Goal: Information Seeking & Learning: Compare options

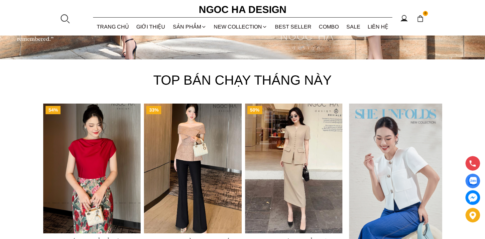
scroll to position [1656, 0]
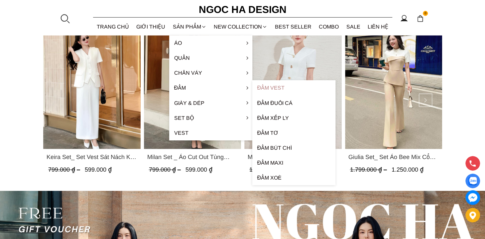
click at [281, 89] on link "Đầm Vest" at bounding box center [293, 87] width 83 height 15
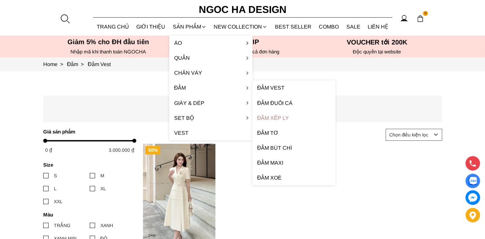
click at [274, 117] on link "Đầm xếp ly" at bounding box center [293, 118] width 83 height 15
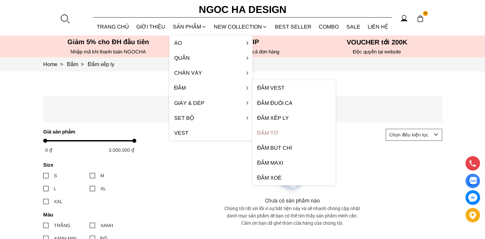
click at [270, 132] on link "Đầm tơ" at bounding box center [293, 133] width 83 height 15
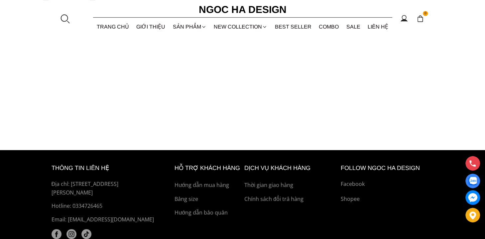
scroll to position [53, 0]
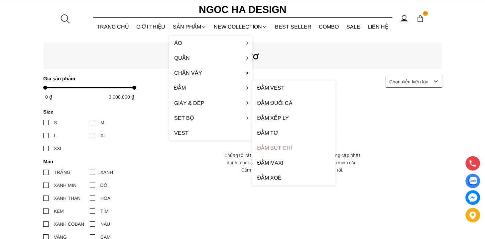
click at [274, 150] on link "Đầm bút chì" at bounding box center [293, 148] width 83 height 15
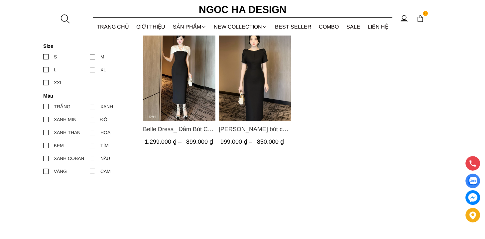
scroll to position [107, 0]
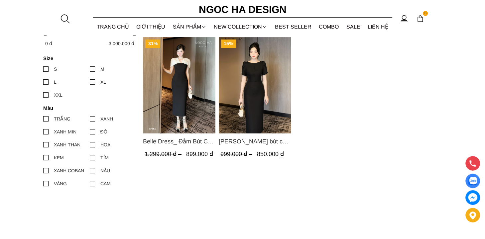
click at [181, 72] on img "Product image - Belle Dress_ Đầm Bút Chì Đen Phối Choàng Vai May Ly Màu Trắng K…" at bounding box center [179, 85] width 72 height 96
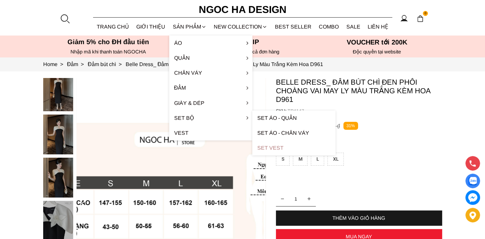
click at [275, 148] on link "Set Vest" at bounding box center [293, 148] width 83 height 15
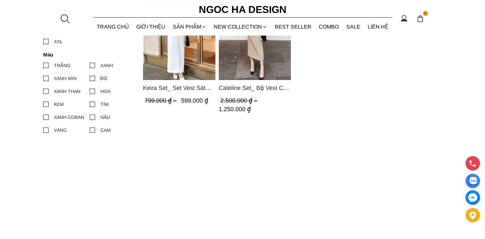
scroll to position [107, 0]
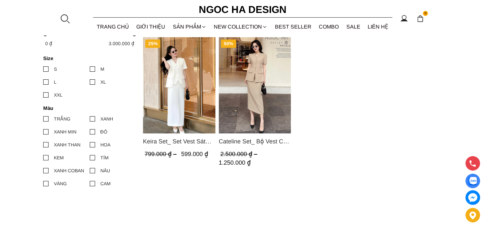
click at [175, 77] on img "Product image - Keira Set_ Set Vest Sát Nách Kết Hợp Chân Váy Bút Chì Mix Áo Kh…" at bounding box center [179, 85] width 72 height 96
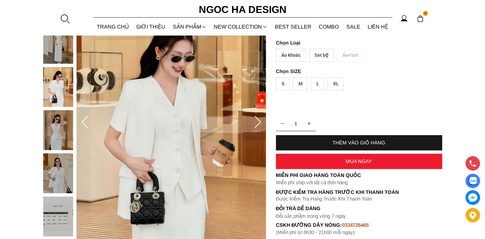
scroll to position [53, 0]
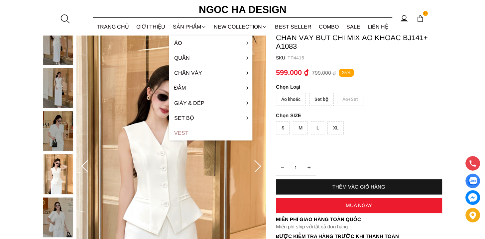
click at [177, 131] on link "Vest" at bounding box center [210, 133] width 83 height 15
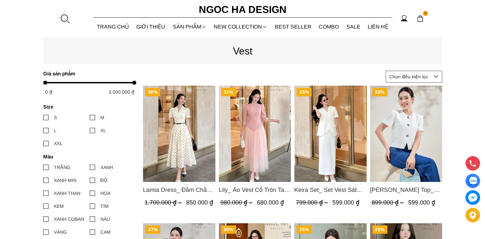
scroll to position [53, 0]
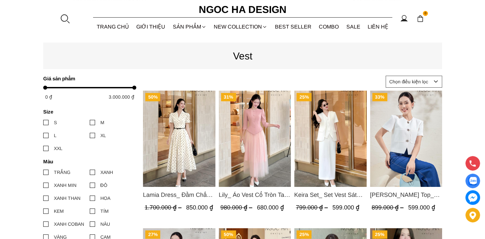
click at [261, 196] on span "Lily_ Áo Vest Cổ Tròn Tay Lừng Mix Chân Váy Lưới Màu Hồng A1082+CV140" at bounding box center [254, 194] width 72 height 9
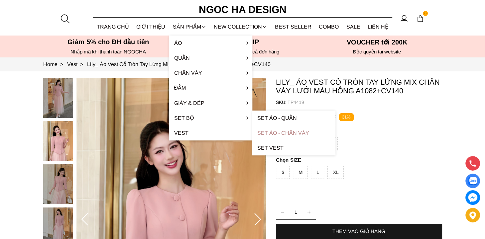
click at [292, 133] on link "Set Áo - Chân váy" at bounding box center [293, 133] width 83 height 15
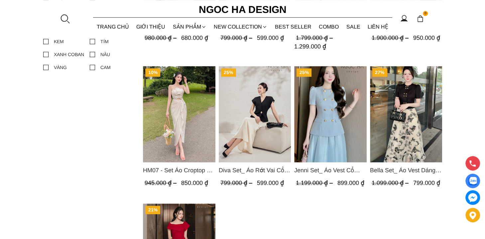
scroll to position [427, 0]
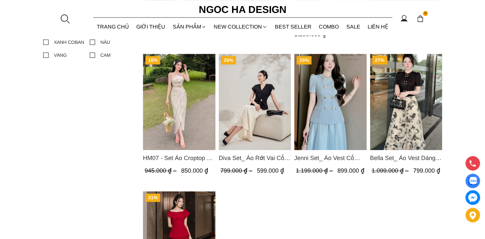
click at [412, 118] on img "Product image - Bella Set_ Áo Vest Dáng Lửng Cúc Đồng, Chân Váy Họa Tiết Bướm A…" at bounding box center [406, 102] width 72 height 96
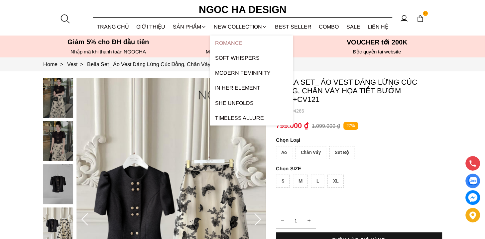
click at [237, 42] on link "ROMANCE" at bounding box center [251, 43] width 83 height 15
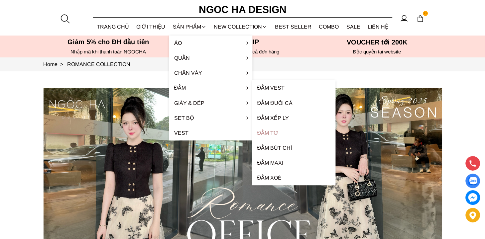
click at [270, 133] on link "Đầm tơ" at bounding box center [293, 133] width 83 height 15
